Goal: Navigation & Orientation: Find specific page/section

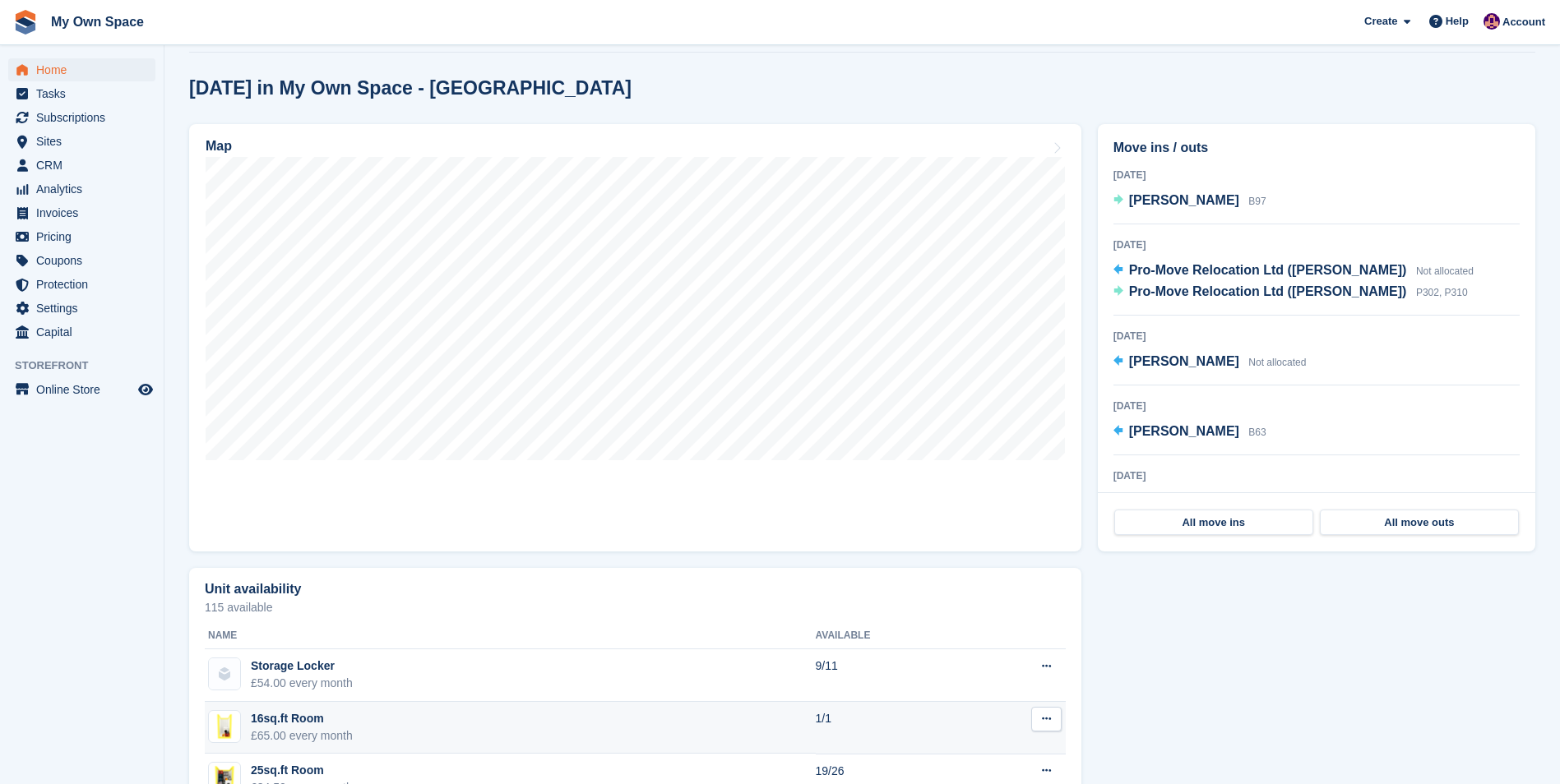
scroll to position [247, 0]
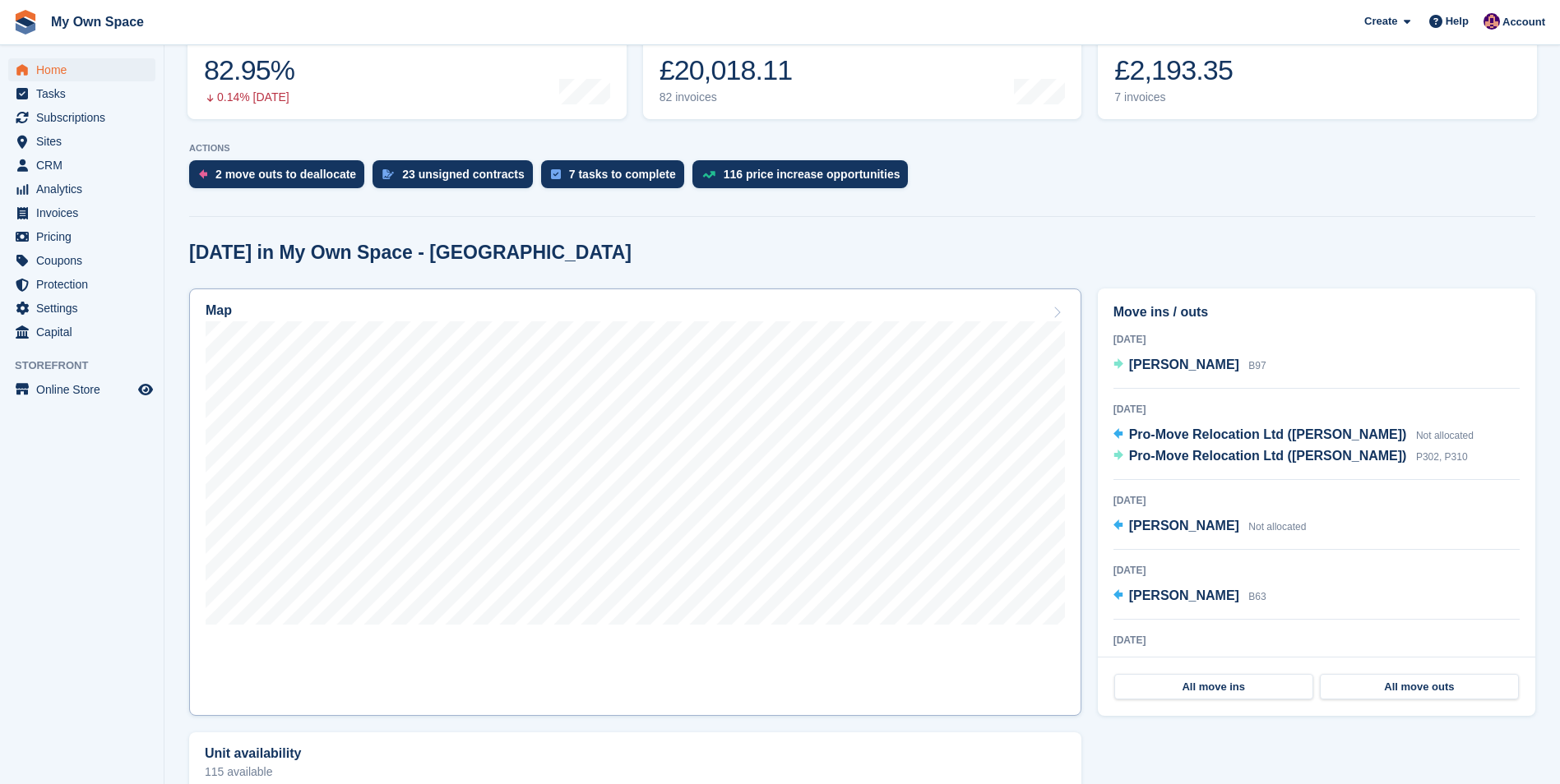
click at [218, 312] on h2 "Map" at bounding box center [218, 310] width 27 height 15
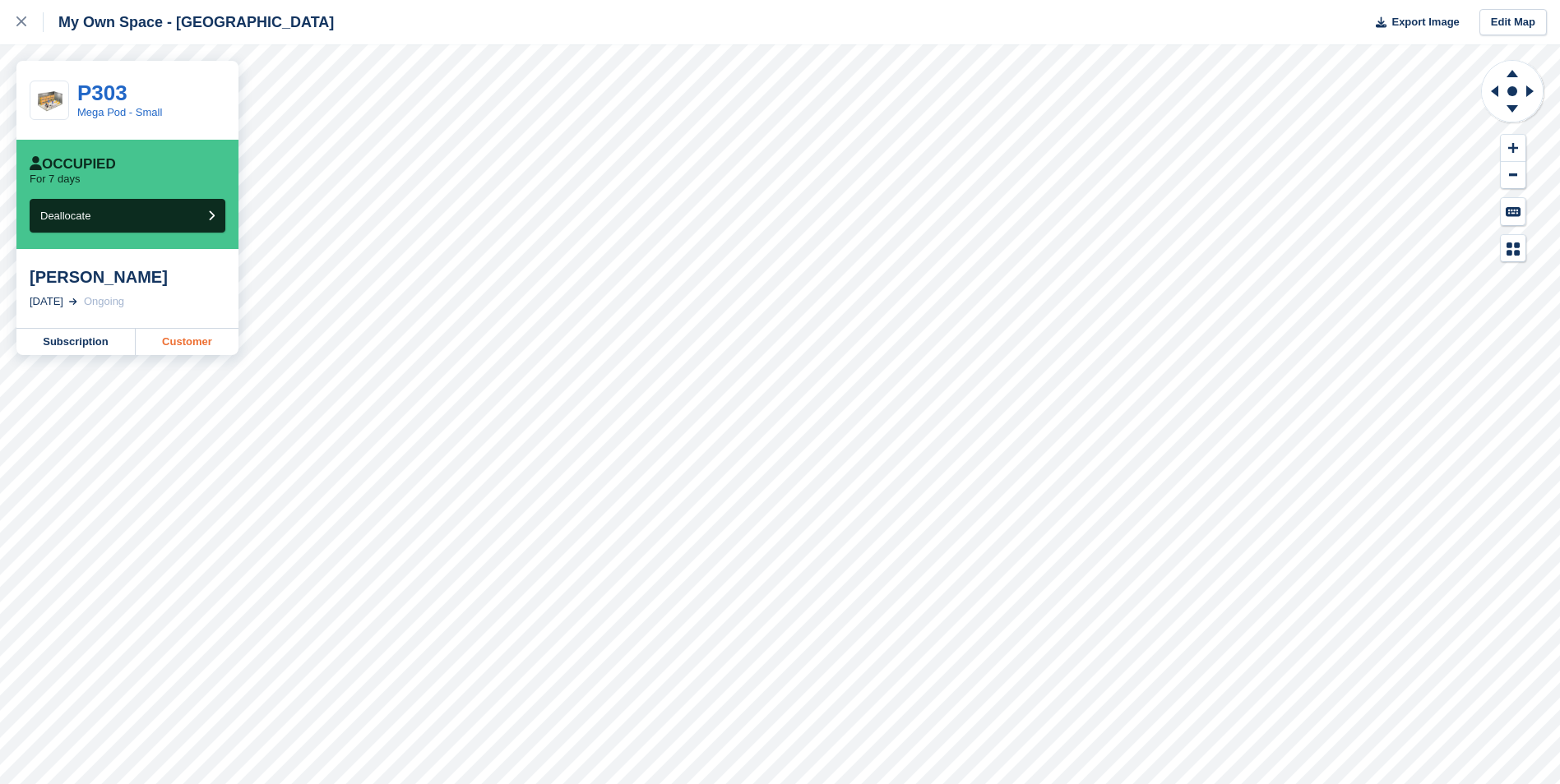
click at [202, 343] on link "Customer" at bounding box center [187, 341] width 102 height 27
click at [19, 21] on icon at bounding box center [22, 22] width 10 height 10
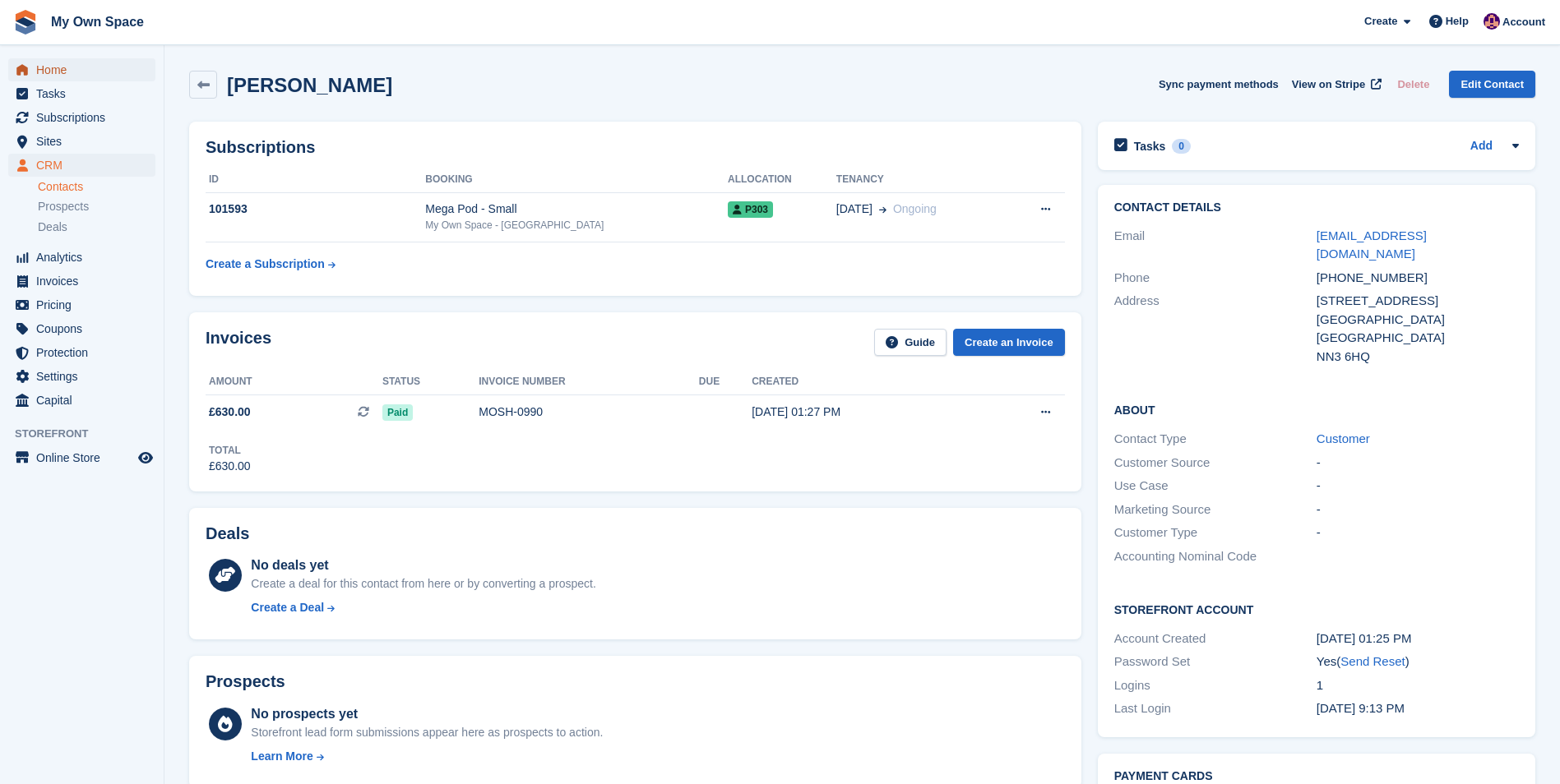
click at [75, 68] on span "Home" at bounding box center [86, 69] width 98 height 23
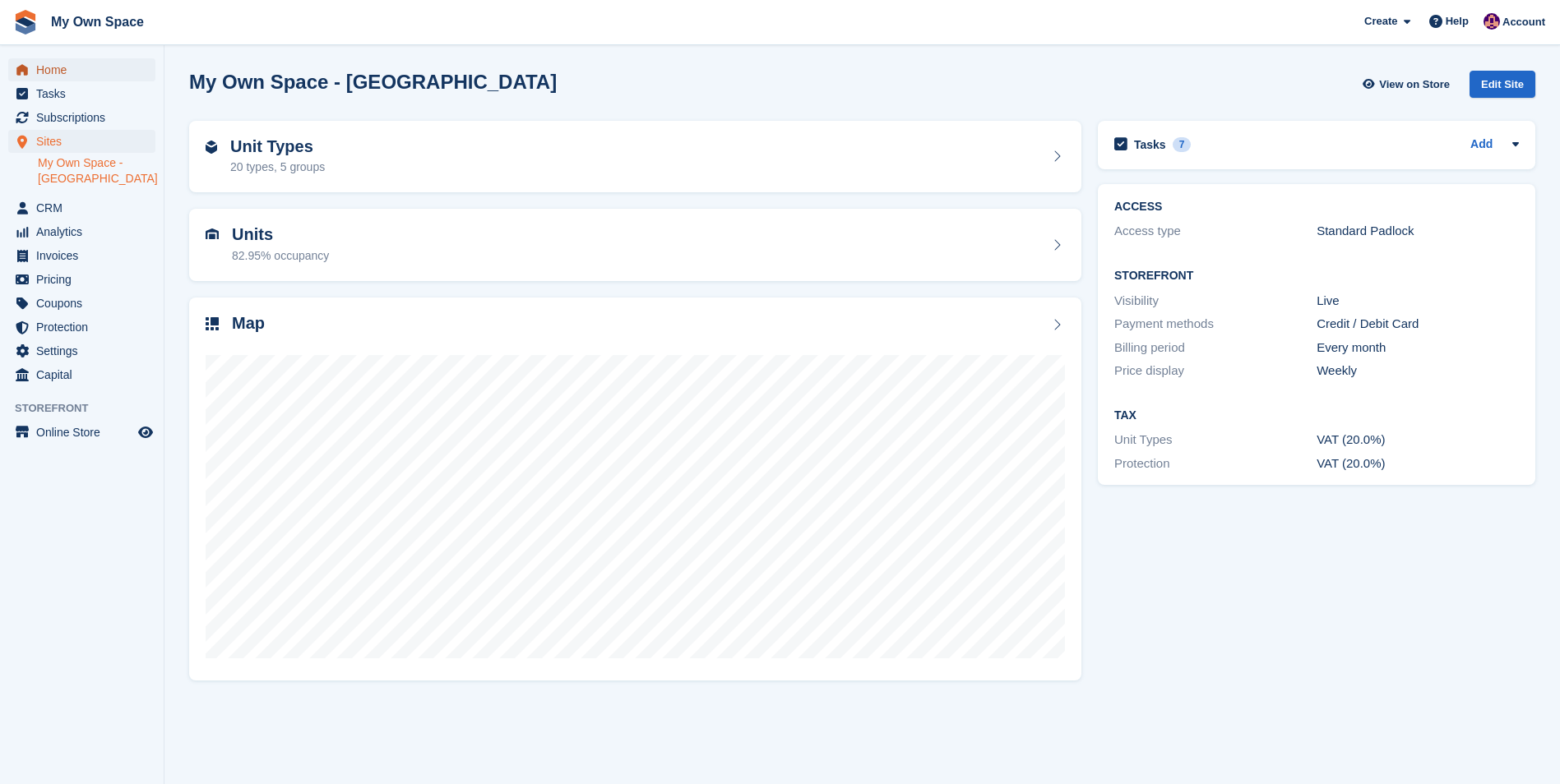
click at [57, 66] on span "Home" at bounding box center [86, 69] width 98 height 23
